Goal: Task Accomplishment & Management: Use online tool/utility

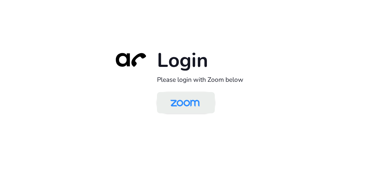
click at [188, 97] on img at bounding box center [185, 103] width 42 height 20
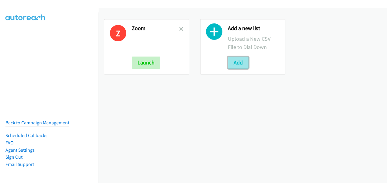
click at [239, 63] on button "Add" at bounding box center [238, 63] width 21 height 12
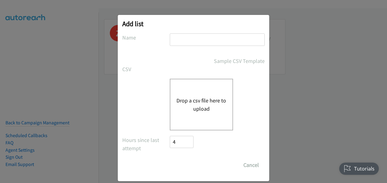
click at [228, 41] on input "text" at bounding box center [217, 39] width 95 height 12
click at [192, 115] on div "Drop a csv file here to upload" at bounding box center [201, 105] width 63 height 52
click at [190, 39] on input "zoom 1" at bounding box center [217, 39] width 95 height 12
type input "zoom 2"
click at [201, 97] on button "Drop a csv file here to upload" at bounding box center [202, 105] width 50 height 16
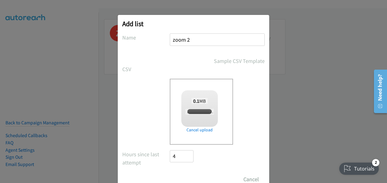
checkbox input "true"
click at [196, 177] on input "Save List" at bounding box center [186, 180] width 32 height 12
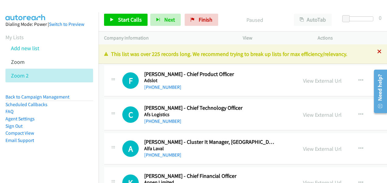
click at [378, 52] on icon at bounding box center [380, 52] width 4 height 4
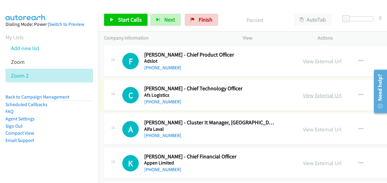
click at [303, 96] on link "View External Url" at bounding box center [322, 95] width 39 height 7
click at [307, 130] on link "View External Url" at bounding box center [322, 129] width 39 height 7
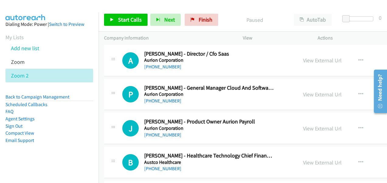
scroll to position [152, 0]
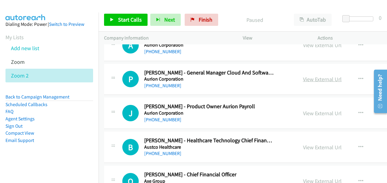
click at [313, 79] on link "View External Url" at bounding box center [322, 79] width 39 height 7
click at [304, 113] on link "View External Url" at bounding box center [322, 113] width 39 height 7
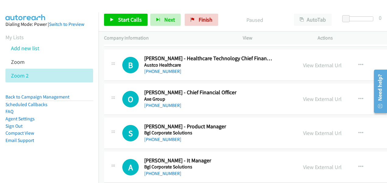
scroll to position [244, 0]
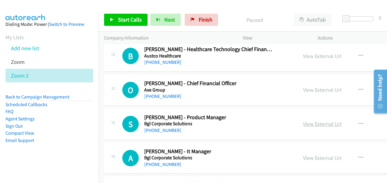
click at [308, 123] on link "View External Url" at bounding box center [322, 124] width 39 height 7
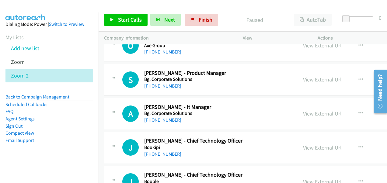
scroll to position [335, 0]
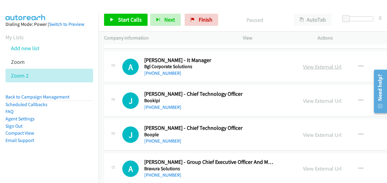
click at [305, 67] on link "View External Url" at bounding box center [322, 66] width 39 height 7
click at [310, 98] on link "View External Url" at bounding box center [322, 100] width 39 height 7
click at [305, 134] on link "View External Url" at bounding box center [322, 135] width 39 height 7
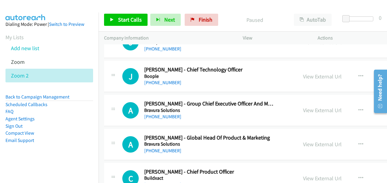
scroll to position [396, 0]
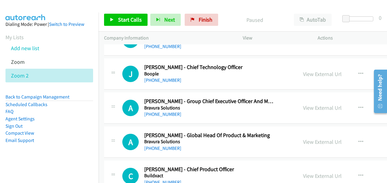
drag, startPoint x: 307, startPoint y: 109, endPoint x: 287, endPoint y: 102, distance: 21.2
click at [307, 109] on link "View External Url" at bounding box center [322, 107] width 39 height 7
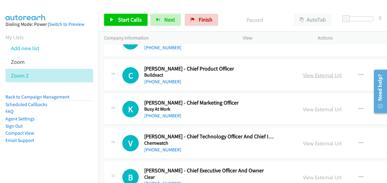
scroll to position [518, 0]
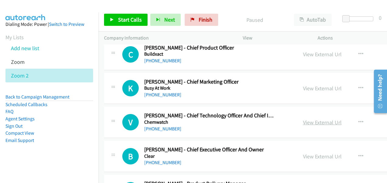
click at [312, 123] on link "View External Url" at bounding box center [322, 122] width 39 height 7
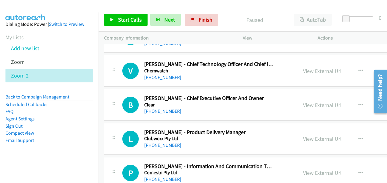
scroll to position [578, 0]
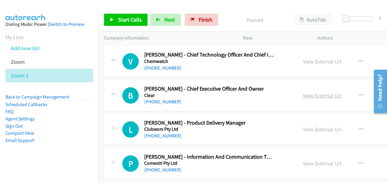
click at [310, 97] on link "View External Url" at bounding box center [322, 95] width 39 height 7
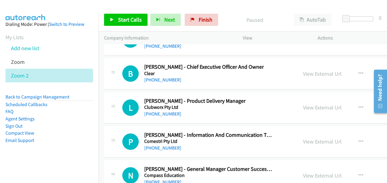
scroll to position [609, 0]
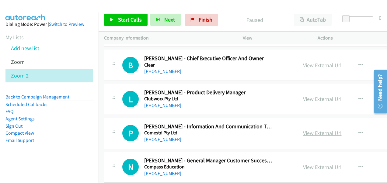
click at [312, 131] on link "View External Url" at bounding box center [322, 133] width 39 height 7
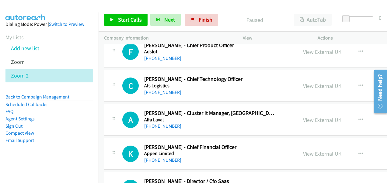
scroll to position [0, 0]
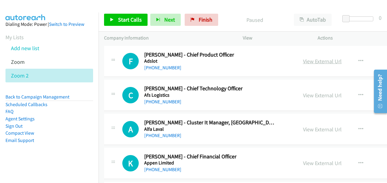
click at [312, 62] on link "View External Url" at bounding box center [322, 61] width 39 height 7
click at [307, 94] on link "View External Url" at bounding box center [322, 95] width 39 height 7
click at [307, 130] on link "View External Url" at bounding box center [322, 129] width 39 height 7
click at [303, 163] on link "View External Url" at bounding box center [322, 163] width 39 height 7
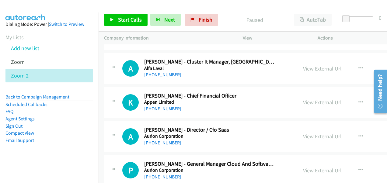
scroll to position [91, 0]
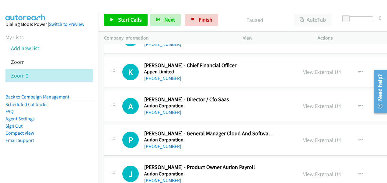
drag, startPoint x: 307, startPoint y: 104, endPoint x: 296, endPoint y: 100, distance: 11.6
click at [307, 104] on link "View External Url" at bounding box center [322, 106] width 39 height 7
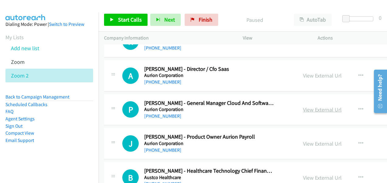
click at [315, 109] on link "View External Url" at bounding box center [322, 109] width 39 height 7
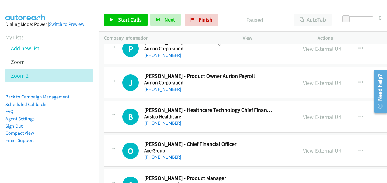
click at [309, 84] on link "View External Url" at bounding box center [322, 82] width 39 height 7
click at [311, 119] on link "View External Url" at bounding box center [322, 117] width 39 height 7
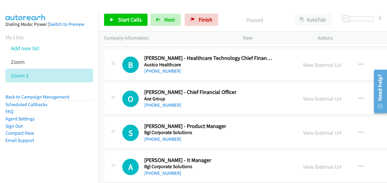
scroll to position [244, 0]
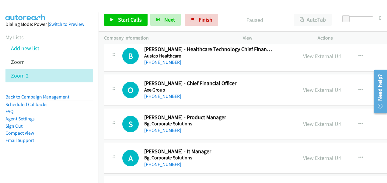
drag, startPoint x: 308, startPoint y: 124, endPoint x: 288, endPoint y: 114, distance: 22.5
click at [308, 124] on link "View External Url" at bounding box center [322, 124] width 39 height 7
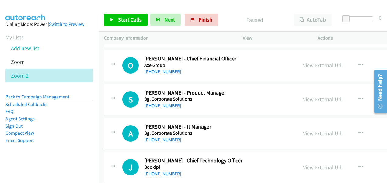
scroll to position [274, 0]
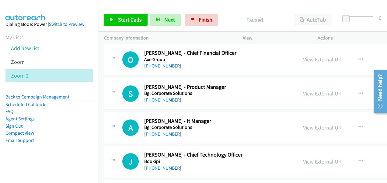
drag, startPoint x: 308, startPoint y: 125, endPoint x: 214, endPoint y: 68, distance: 109.8
click at [308, 125] on link "View External Url" at bounding box center [322, 127] width 39 height 7
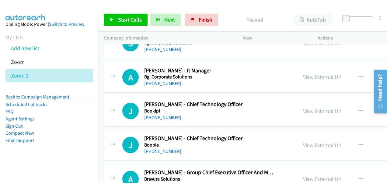
scroll to position [335, 0]
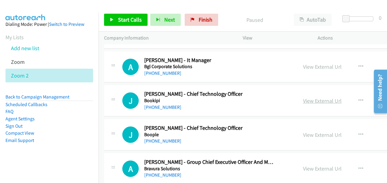
click at [304, 100] on link "View External Url" at bounding box center [322, 100] width 39 height 7
drag, startPoint x: 311, startPoint y: 134, endPoint x: 247, endPoint y: 108, distance: 69.4
click at [311, 134] on link "View External Url" at bounding box center [322, 135] width 39 height 7
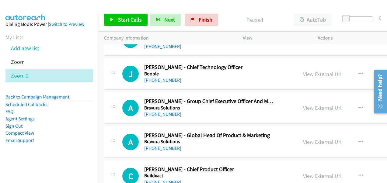
click at [307, 109] on link "View External Url" at bounding box center [322, 107] width 39 height 7
click at [314, 141] on link "View External Url" at bounding box center [322, 142] width 39 height 7
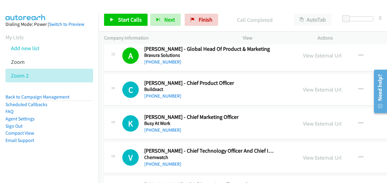
scroll to position [457, 0]
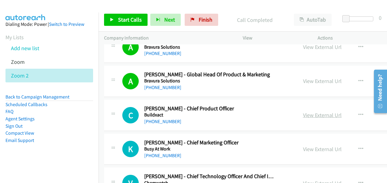
click at [307, 115] on link "View External Url" at bounding box center [322, 115] width 39 height 7
click at [306, 147] on link "View External Url" at bounding box center [322, 149] width 39 height 7
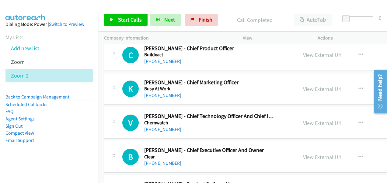
scroll to position [518, 0]
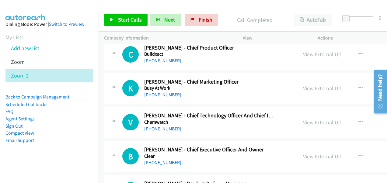
click at [304, 121] on link "View External Url" at bounding box center [322, 122] width 39 height 7
click at [303, 157] on link "View External Url" at bounding box center [322, 156] width 39 height 7
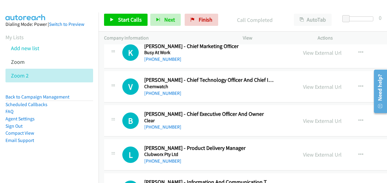
scroll to position [578, 0]
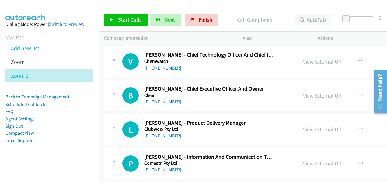
click at [303, 128] on link "View External Url" at bounding box center [322, 129] width 39 height 7
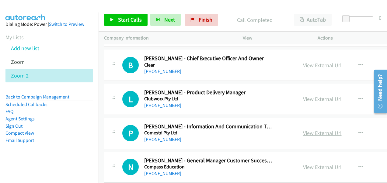
click at [304, 130] on link "View External Url" at bounding box center [322, 133] width 39 height 7
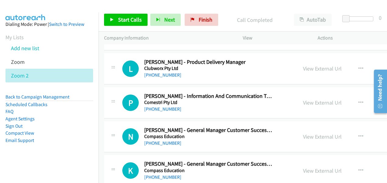
scroll to position [670, 0]
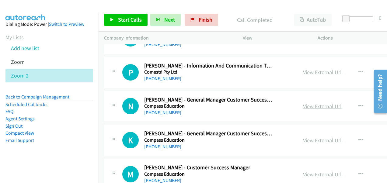
click at [308, 105] on link "View External Url" at bounding box center [322, 106] width 39 height 7
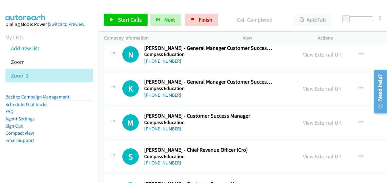
scroll to position [731, 0]
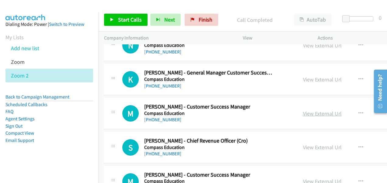
click at [304, 110] on link "View External Url" at bounding box center [322, 113] width 39 height 7
drag, startPoint x: 311, startPoint y: 148, endPoint x: 310, endPoint y: 145, distance: 3.7
click at [311, 148] on link "View External Url" at bounding box center [322, 147] width 39 height 7
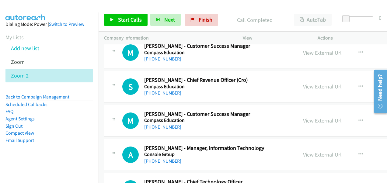
drag, startPoint x: 304, startPoint y: 116, endPoint x: 249, endPoint y: 88, distance: 62.1
click at [304, 117] on link "View External Url" at bounding box center [322, 120] width 39 height 7
drag, startPoint x: 306, startPoint y: 151, endPoint x: 278, endPoint y: 131, distance: 34.3
click at [306, 151] on link "View External Url" at bounding box center [322, 154] width 39 height 7
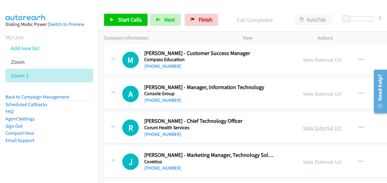
click at [307, 126] on link "View External Url" at bounding box center [322, 128] width 39 height 7
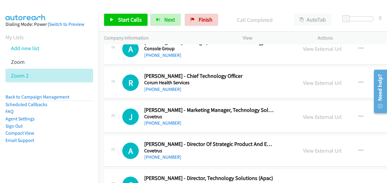
scroll to position [913, 0]
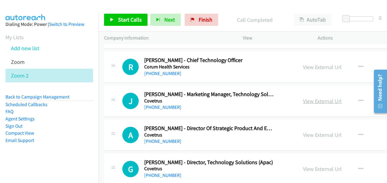
click at [306, 99] on link "View External Url" at bounding box center [322, 101] width 39 height 7
drag, startPoint x: 304, startPoint y: 165, endPoint x: 302, endPoint y: 5, distance: 159.8
click at [304, 166] on link "View External Url" at bounding box center [322, 169] width 39 height 7
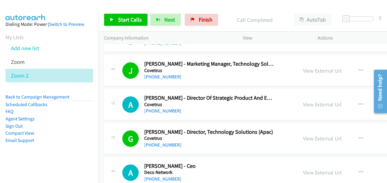
scroll to position [1005, 0]
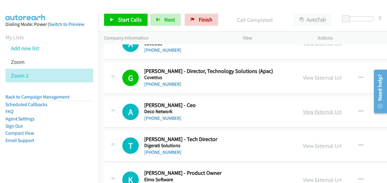
click at [312, 108] on link "View External Url" at bounding box center [322, 111] width 39 height 7
click at [304, 142] on link "View External Url" at bounding box center [322, 145] width 39 height 7
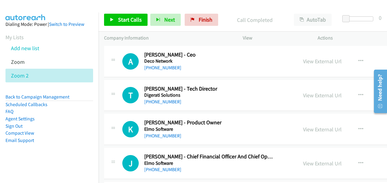
scroll to position [1096, 0]
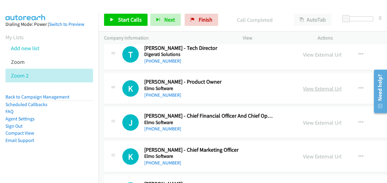
click at [307, 87] on link "View External Url" at bounding box center [322, 88] width 39 height 7
click at [306, 119] on link "View External Url" at bounding box center [322, 122] width 39 height 7
click at [303, 156] on link "View External Url" at bounding box center [322, 156] width 39 height 7
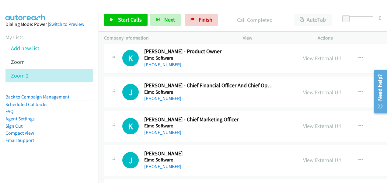
scroll to position [1157, 0]
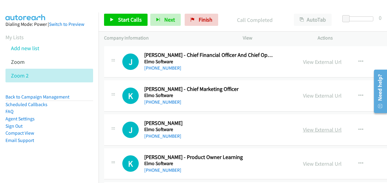
click at [303, 126] on link "View External Url" at bounding box center [322, 129] width 39 height 7
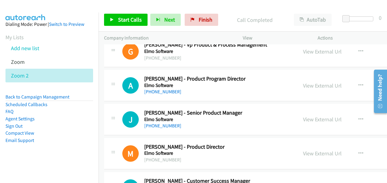
scroll to position [1309, 0]
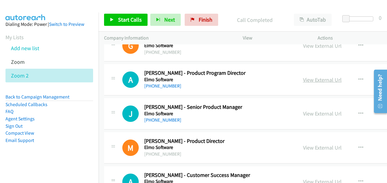
click at [314, 78] on link "View External Url" at bounding box center [322, 79] width 39 height 7
drag, startPoint x: 311, startPoint y: 110, endPoint x: 301, endPoint y: 105, distance: 10.9
click at [311, 110] on link "View External Url" at bounding box center [322, 113] width 39 height 7
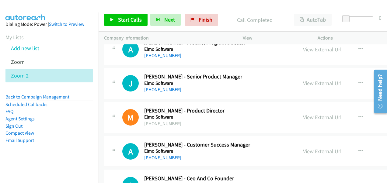
scroll to position [1400, 0]
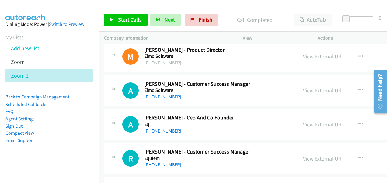
click at [309, 87] on link "View External Url" at bounding box center [322, 90] width 39 height 7
click at [310, 121] on link "View External Url" at bounding box center [322, 124] width 39 height 7
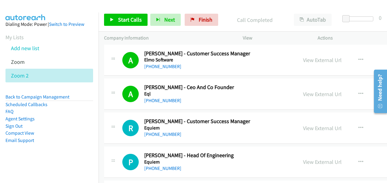
scroll to position [1492, 0]
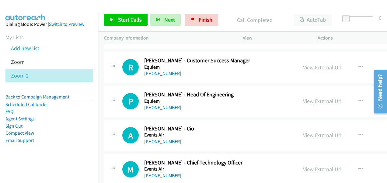
click at [303, 64] on link "View External Url" at bounding box center [322, 67] width 39 height 7
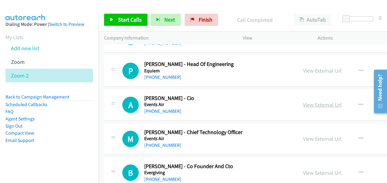
click at [314, 101] on link "View External Url" at bounding box center [322, 104] width 39 height 7
click at [304, 138] on div "View External Url" at bounding box center [322, 139] width 39 height 8
click at [305, 135] on link "View External Url" at bounding box center [322, 138] width 39 height 7
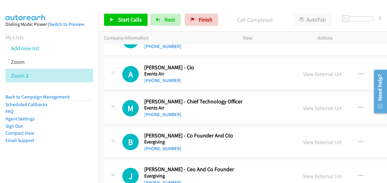
scroll to position [1583, 0]
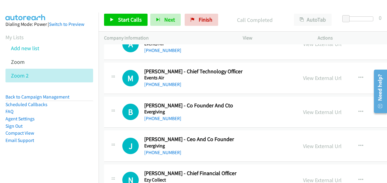
drag, startPoint x: 299, startPoint y: 107, endPoint x: 289, endPoint y: 102, distance: 11.0
click at [303, 109] on link "View External Url" at bounding box center [322, 112] width 39 height 7
drag, startPoint x: 303, startPoint y: 139, endPoint x: 173, endPoint y: 63, distance: 150.6
click at [303, 143] on link "View External Url" at bounding box center [322, 146] width 39 height 7
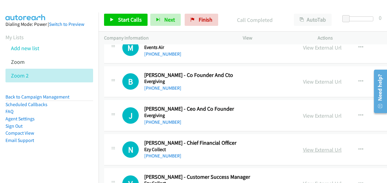
drag, startPoint x: 319, startPoint y: 144, endPoint x: 314, endPoint y: 142, distance: 5.2
click at [319, 146] on link "View External Url" at bounding box center [322, 149] width 39 height 7
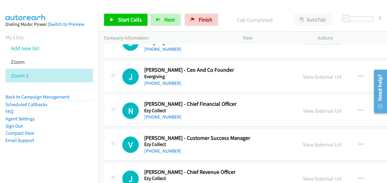
scroll to position [1674, 0]
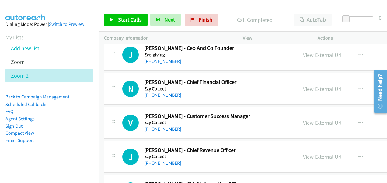
click at [303, 119] on link "View External Url" at bounding box center [322, 122] width 39 height 7
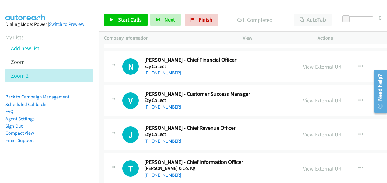
scroll to position [1705, 0]
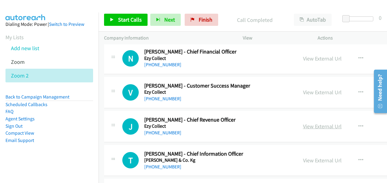
click at [304, 123] on link "View External Url" at bounding box center [322, 126] width 39 height 7
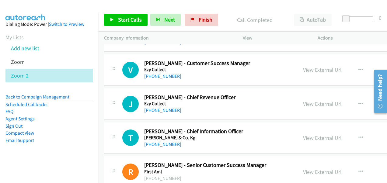
scroll to position [1735, 0]
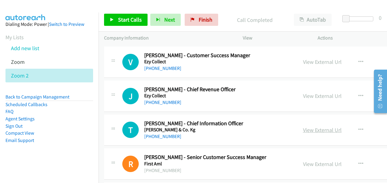
click at [303, 127] on link "View External Url" at bounding box center [322, 130] width 39 height 7
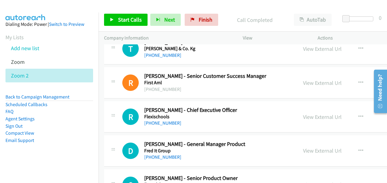
scroll to position [1827, 0]
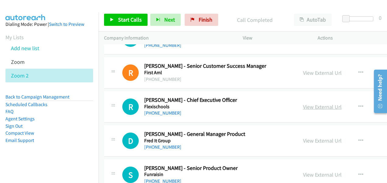
click at [303, 104] on link "View External Url" at bounding box center [322, 107] width 39 height 7
click at [305, 137] on link "View External Url" at bounding box center [322, 140] width 39 height 7
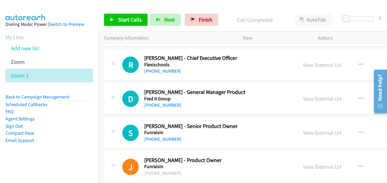
scroll to position [1888, 0]
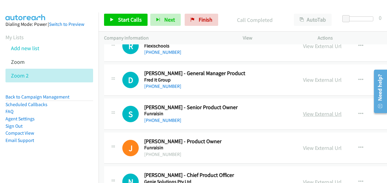
click at [312, 111] on link "View External Url" at bounding box center [322, 114] width 39 height 7
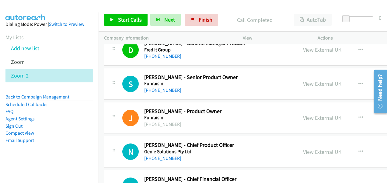
scroll to position [1918, 0]
click at [309, 148] on link "View External Url" at bounding box center [322, 151] width 39 height 7
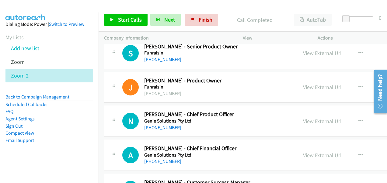
scroll to position [2009, 0]
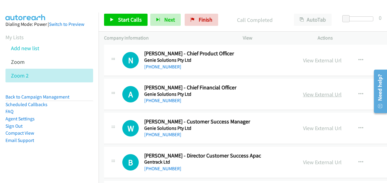
click at [315, 91] on link "View External Url" at bounding box center [322, 94] width 39 height 7
click at [304, 125] on link "View External Url" at bounding box center [322, 128] width 39 height 7
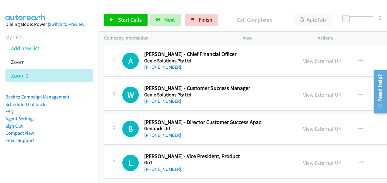
scroll to position [2070, 0]
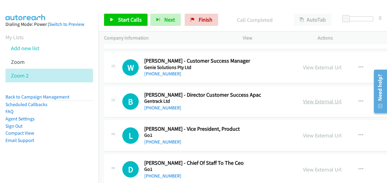
click at [303, 98] on link "View External Url" at bounding box center [322, 101] width 39 height 7
click at [303, 132] on link "View External Url" at bounding box center [322, 135] width 39 height 7
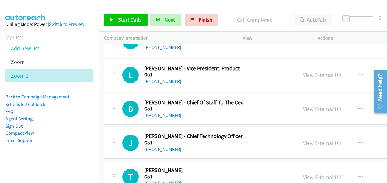
scroll to position [2131, 0]
click at [303, 139] on link "View External Url" at bounding box center [322, 142] width 39 height 7
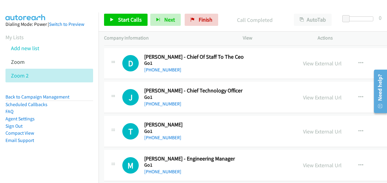
scroll to position [2192, 0]
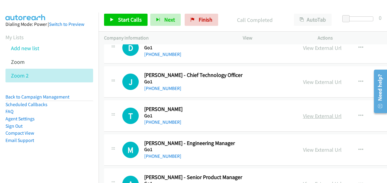
click at [311, 113] on link "View External Url" at bounding box center [322, 116] width 39 height 7
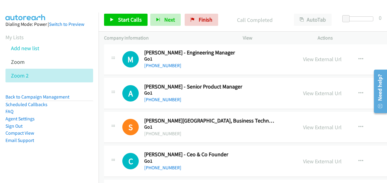
scroll to position [2283, 0]
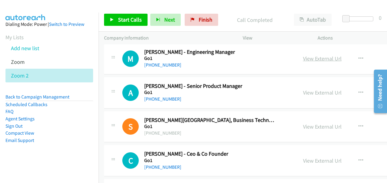
click at [315, 55] on link "View External Url" at bounding box center [322, 58] width 39 height 7
click at [308, 89] on link "View External Url" at bounding box center [322, 92] width 39 height 7
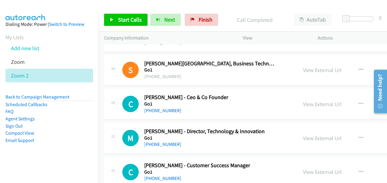
scroll to position [2344, 0]
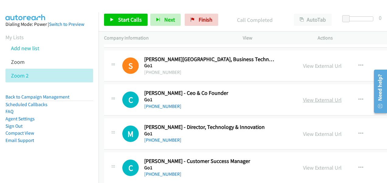
click at [307, 97] on link "View External Url" at bounding box center [322, 100] width 39 height 7
click at [306, 164] on link "View External Url" at bounding box center [322, 167] width 39 height 7
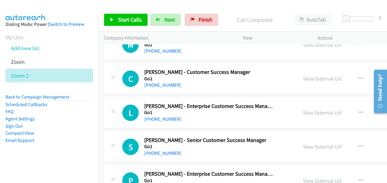
scroll to position [2435, 0]
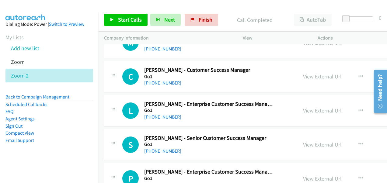
click at [305, 107] on link "View External Url" at bounding box center [322, 110] width 39 height 7
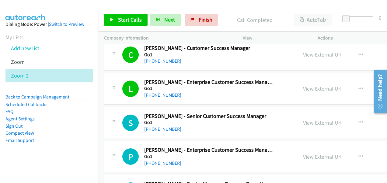
scroll to position [2466, 0]
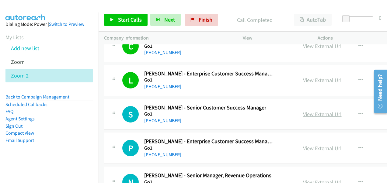
click at [309, 111] on link "View External Url" at bounding box center [322, 114] width 39 height 7
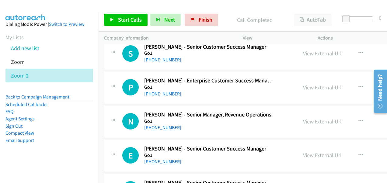
click at [303, 84] on link "View External Url" at bounding box center [322, 87] width 39 height 7
click at [303, 118] on link "View External Url" at bounding box center [322, 121] width 39 height 7
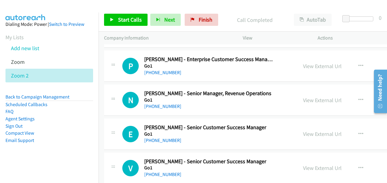
scroll to position [2557, 0]
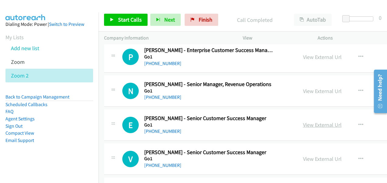
click at [309, 121] on link "View External Url" at bounding box center [322, 124] width 39 height 7
click at [308, 156] on link "View External Url" at bounding box center [322, 159] width 39 height 7
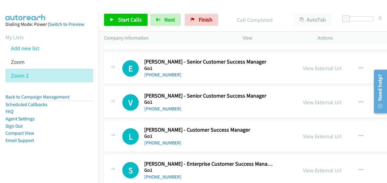
scroll to position [2649, 0]
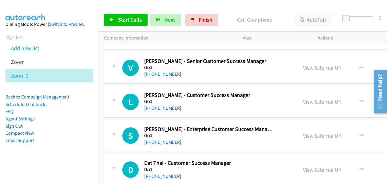
click at [303, 98] on link "View External Url" at bounding box center [322, 101] width 39 height 7
click at [309, 132] on link "View External Url" at bounding box center [322, 135] width 39 height 7
click at [314, 167] on link "View External Url" at bounding box center [322, 170] width 39 height 7
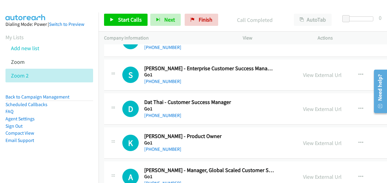
scroll to position [2740, 0]
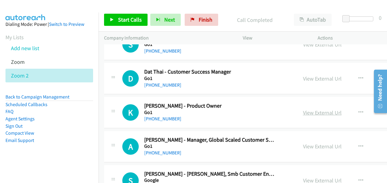
click at [307, 109] on link "View External Url" at bounding box center [322, 112] width 39 height 7
drag, startPoint x: 312, startPoint y: 139, endPoint x: 314, endPoint y: 135, distance: 4.1
click at [312, 143] on link "View External Url" at bounding box center [322, 146] width 39 height 7
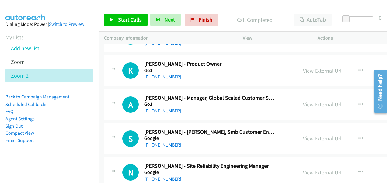
scroll to position [2801, 0]
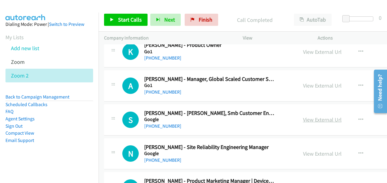
click at [306, 116] on link "View External Url" at bounding box center [322, 119] width 39 height 7
